Goal: Task Accomplishment & Management: Use online tool/utility

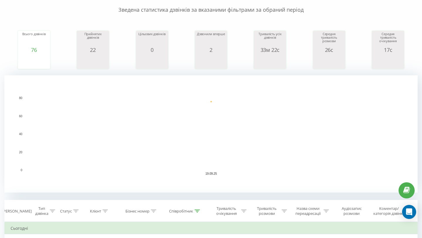
scroll to position [91, 0]
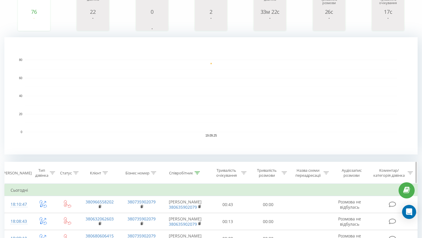
click at [193, 173] on div "Співробітник" at bounding box center [184, 172] width 31 height 5
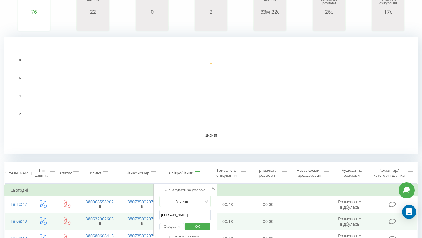
drag, startPoint x: 181, startPoint y: 214, endPoint x: 135, endPoint y: 213, distance: 45.7
type input "о"
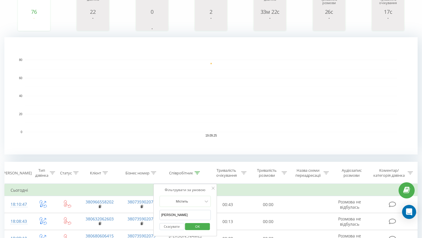
click at [201, 228] on span "OK" at bounding box center [197, 226] width 16 height 9
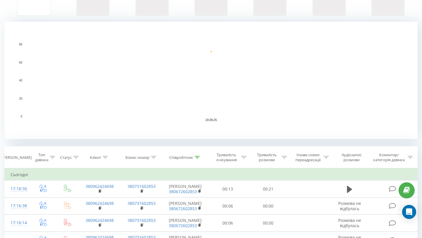
scroll to position [109, 0]
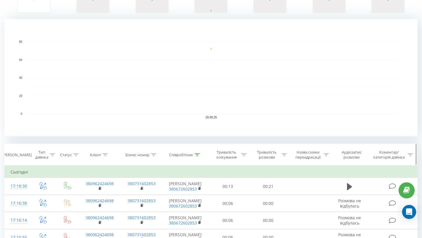
click at [193, 155] on div "Співробітник" at bounding box center [184, 154] width 31 height 5
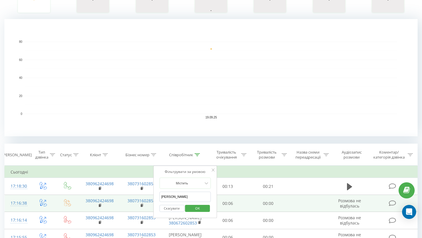
drag, startPoint x: 180, startPoint y: 195, endPoint x: 149, endPoint y: 195, distance: 30.7
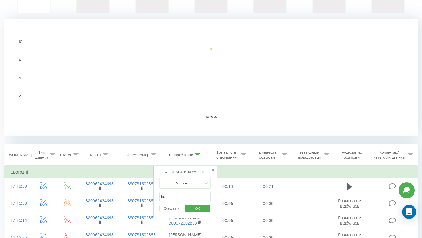
type input "[PERSON_NAME]"
click at [199, 207] on span "OK" at bounding box center [197, 208] width 16 height 9
